Goal: Information Seeking & Learning: Learn about a topic

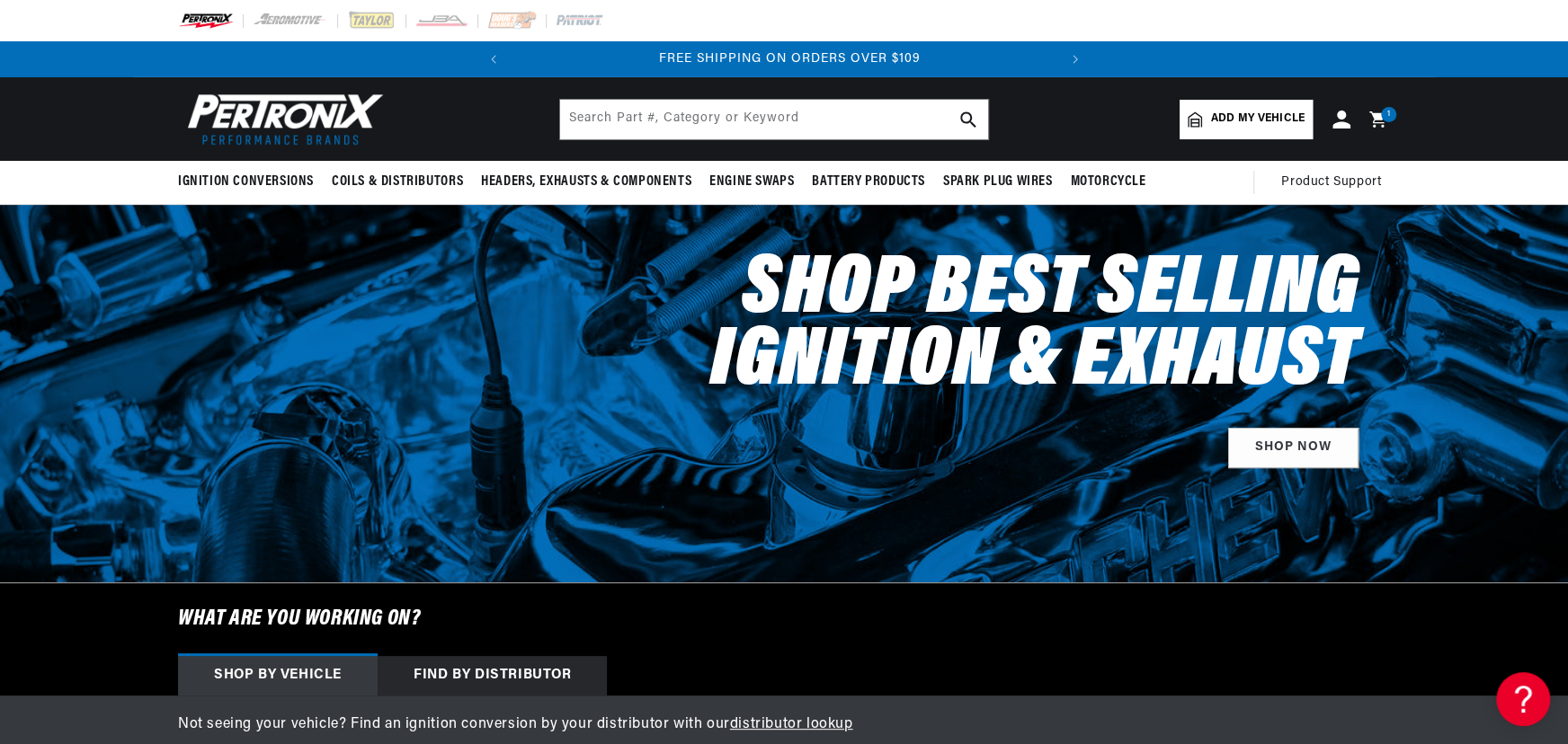
scroll to position [0, 544]
click at [667, 126] on input "text" at bounding box center [773, 119] width 428 height 39
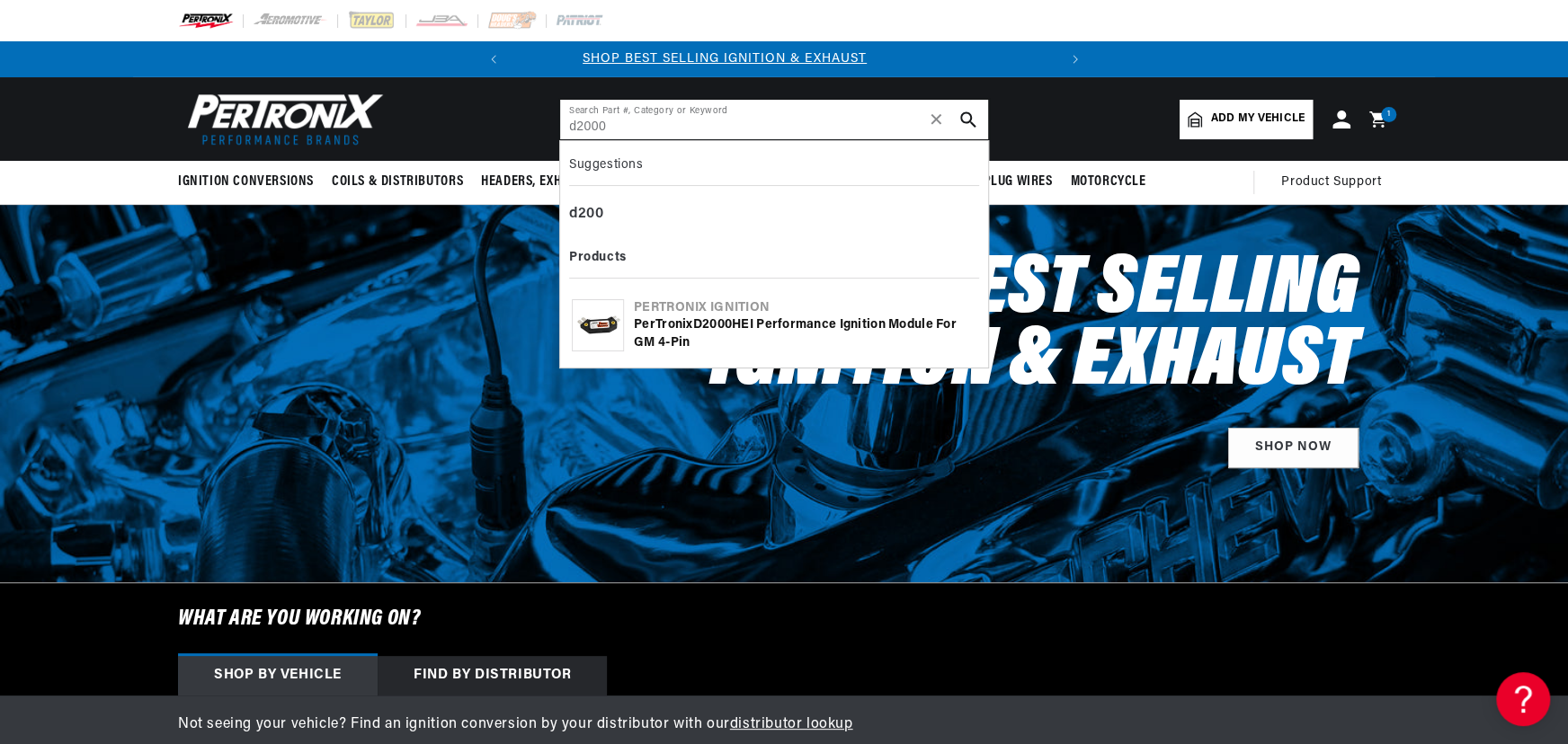
scroll to position [0, 0]
type input "d2000"
click at [716, 310] on div "Pertronix Ignition" at bounding box center [804, 308] width 342 height 18
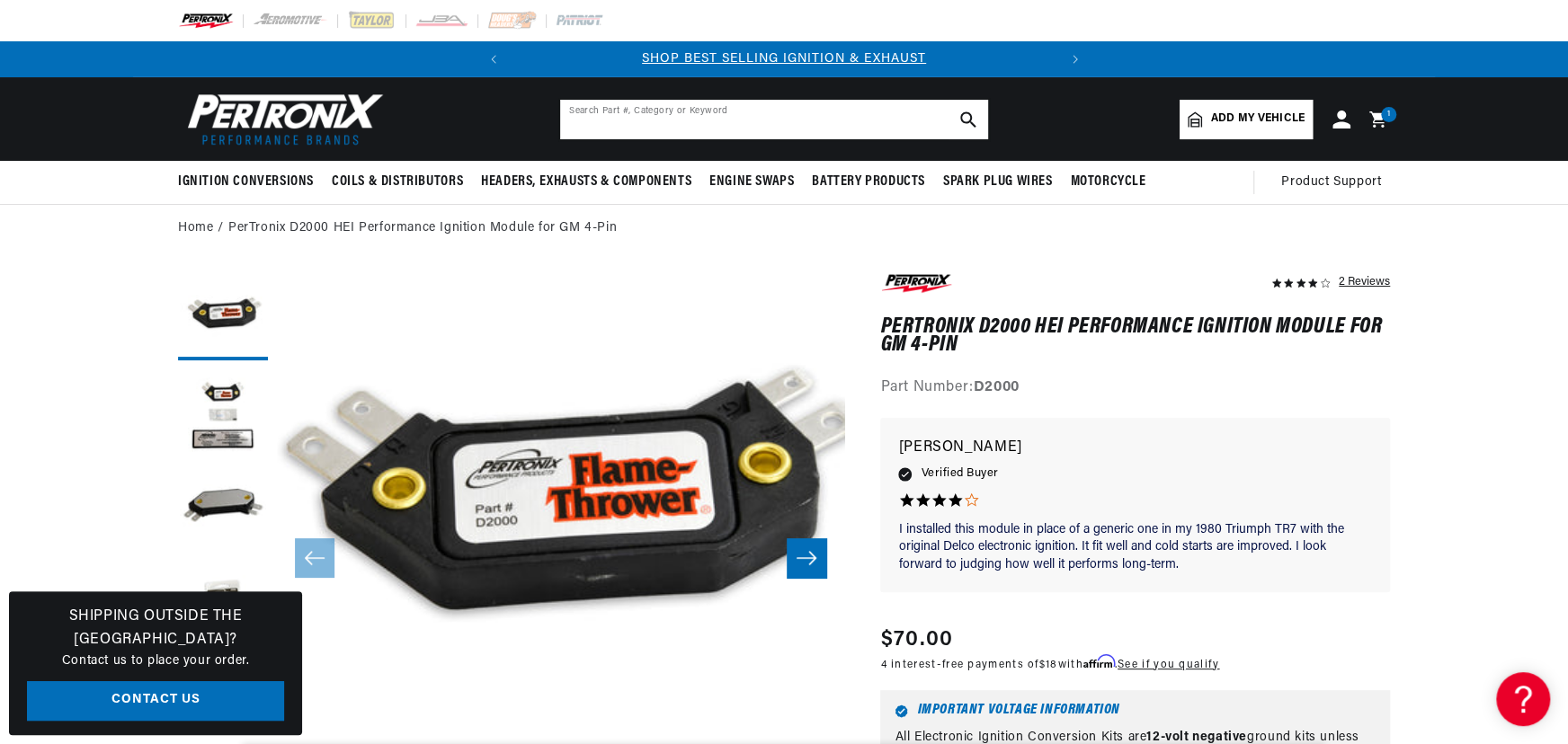
click at [674, 107] on input "text" at bounding box center [773, 119] width 428 height 39
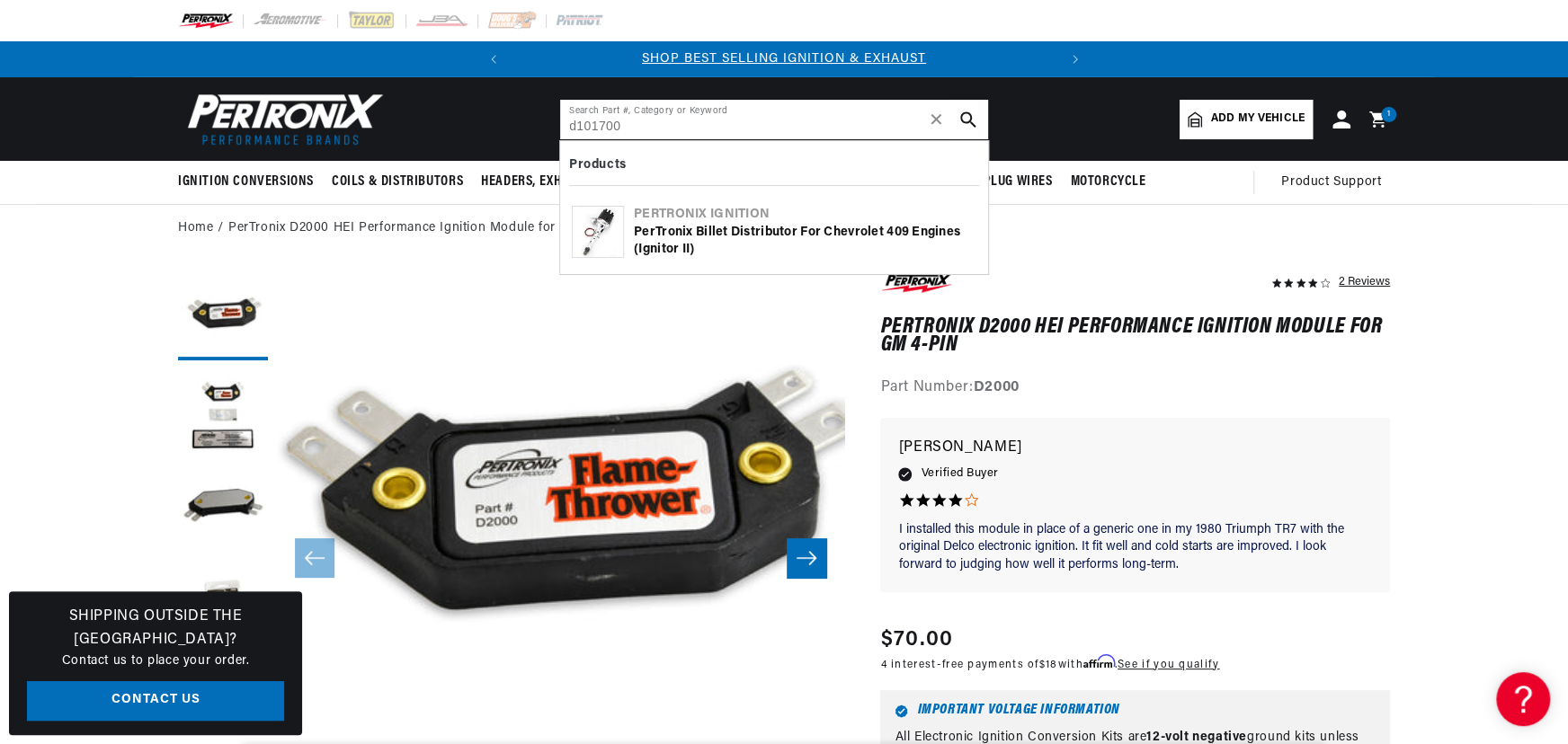
drag, startPoint x: 722, startPoint y: 111, endPoint x: 463, endPoint y: 130, distance: 259.7
click at [463, 130] on header "BETTER SEARCH RESULTS Add your vehicle's year, make, and model to find parts be…" at bounding box center [784, 119] width 1301 height 84
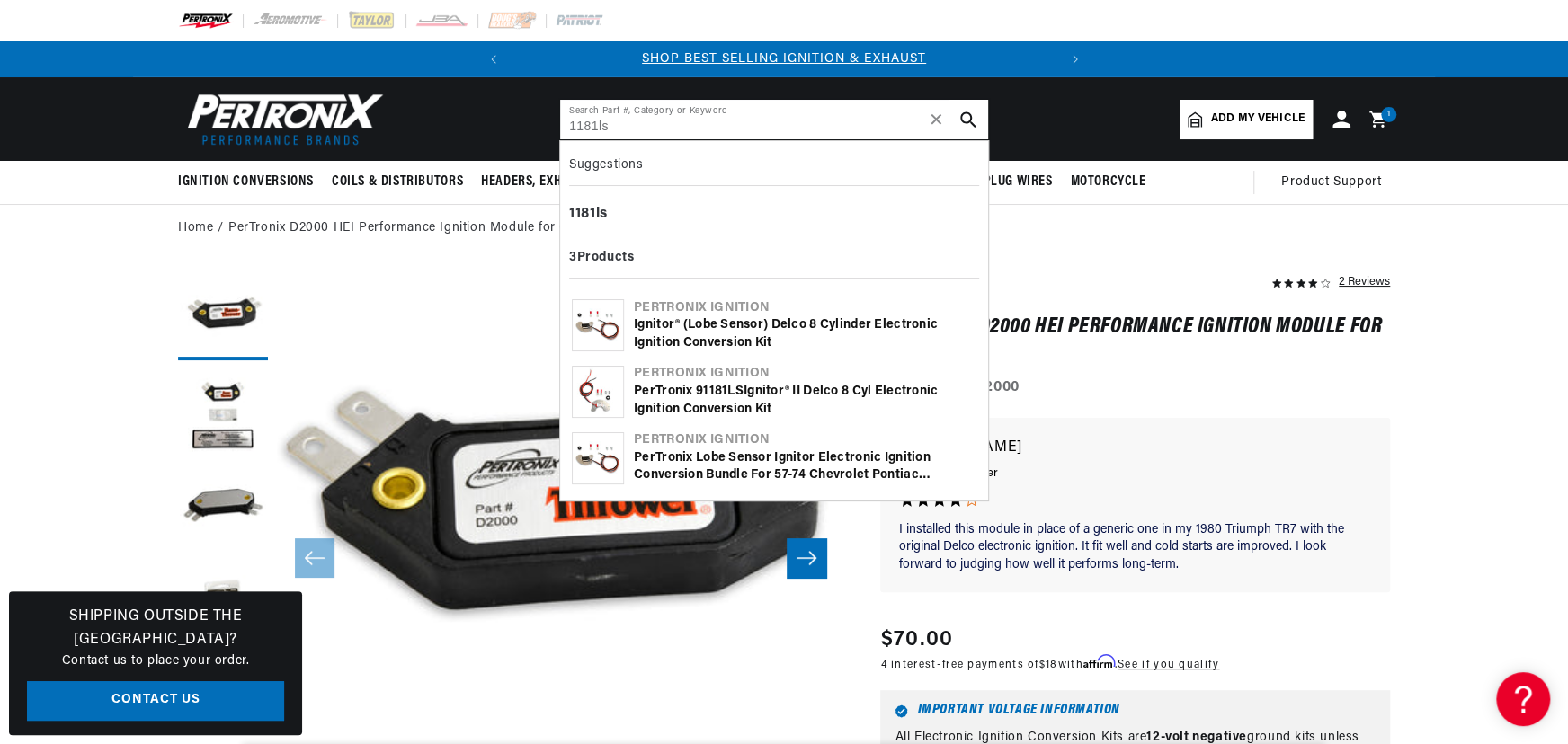
type input "1181ls"
click at [746, 322] on div "Ignitor® (lobe sensor) Delco 8 Cylinder Electronic Ignition Conversion Kit" at bounding box center [804, 333] width 342 height 35
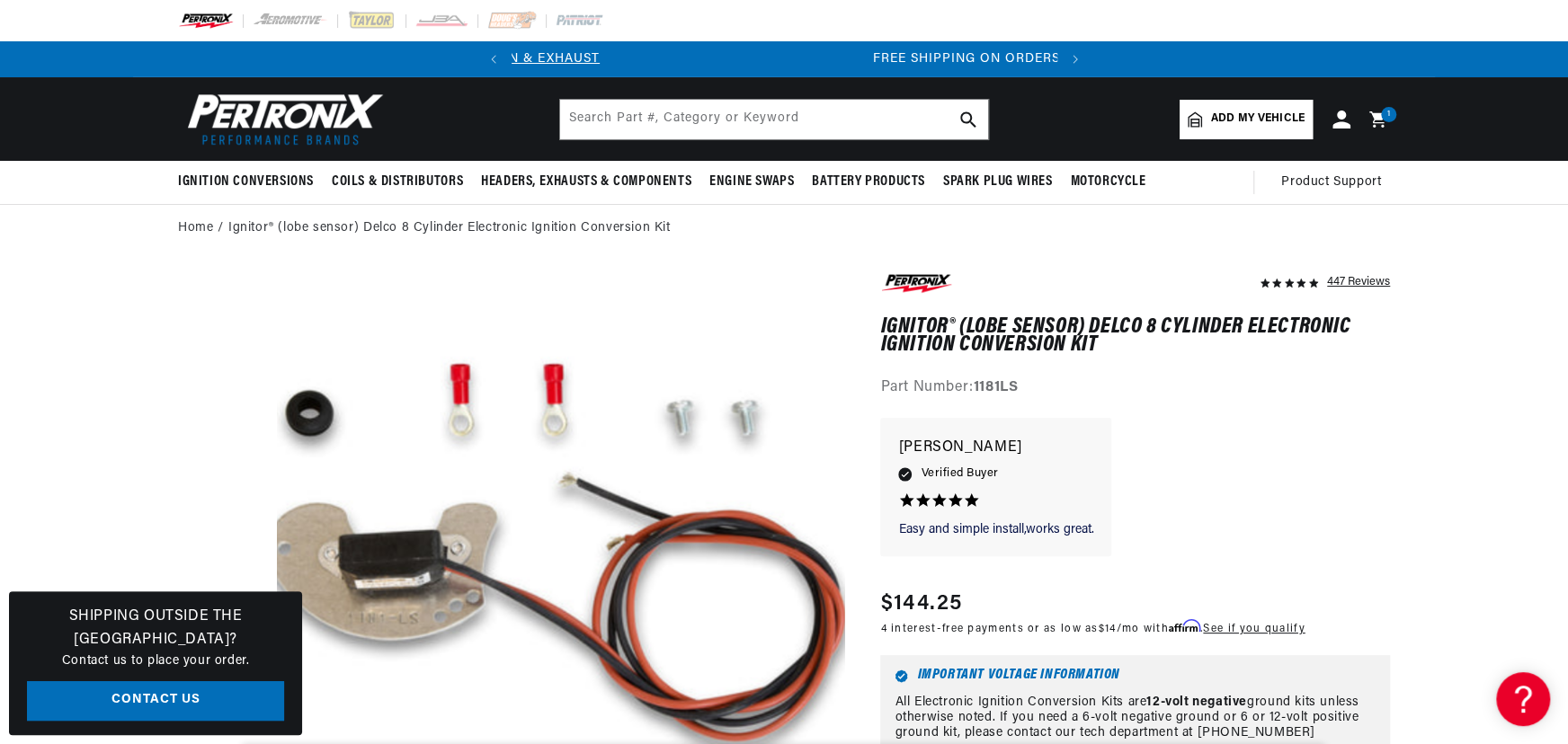
scroll to position [0, 544]
click at [690, 116] on input "text" at bounding box center [773, 119] width 428 height 39
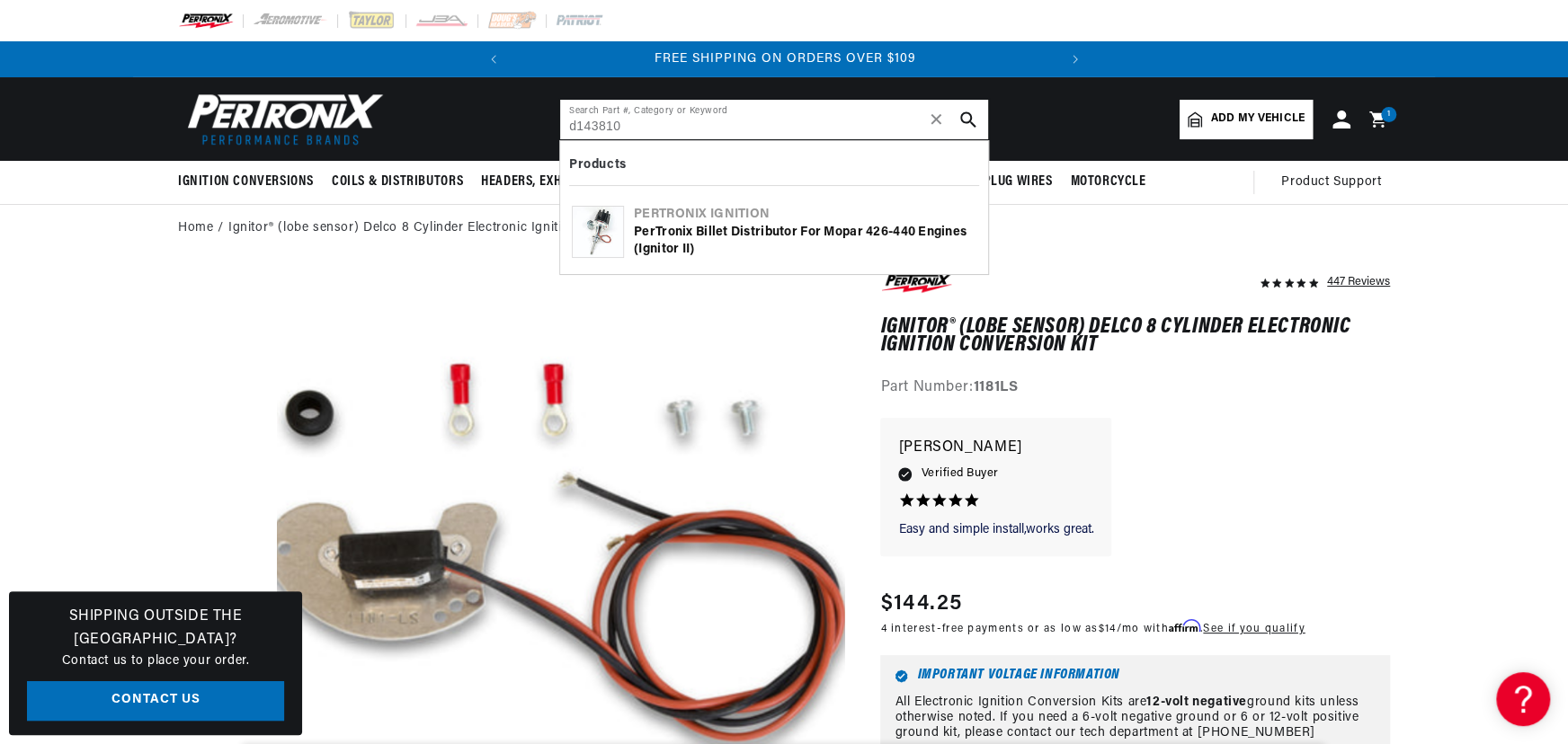
type input "d143810"
click at [651, 241] on div "PerTronix Billet Distributor for Mopar 426-440 Engines (Ignitor II)" at bounding box center [804, 241] width 342 height 35
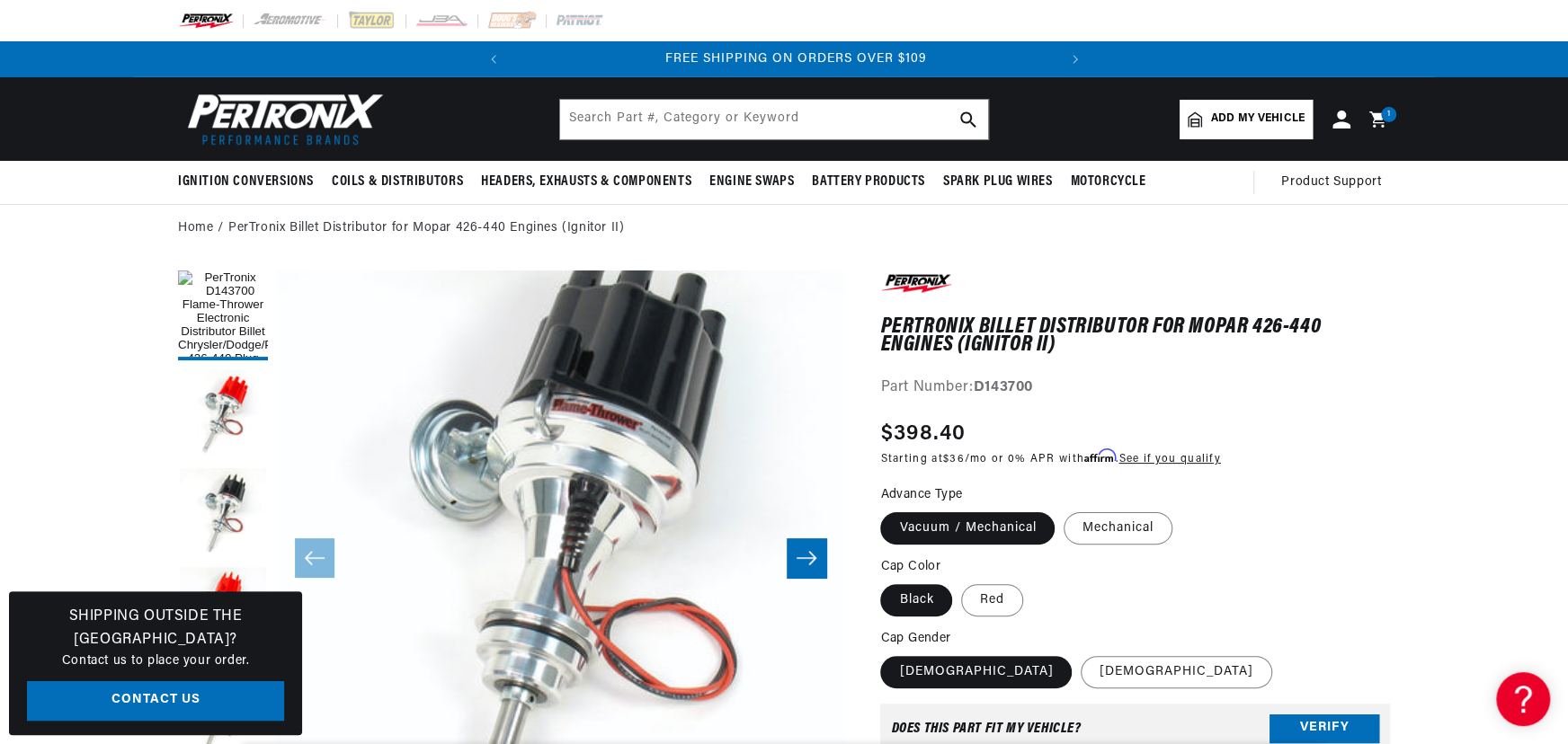
scroll to position [0, 544]
